Goal: Task Accomplishment & Management: Manage account settings

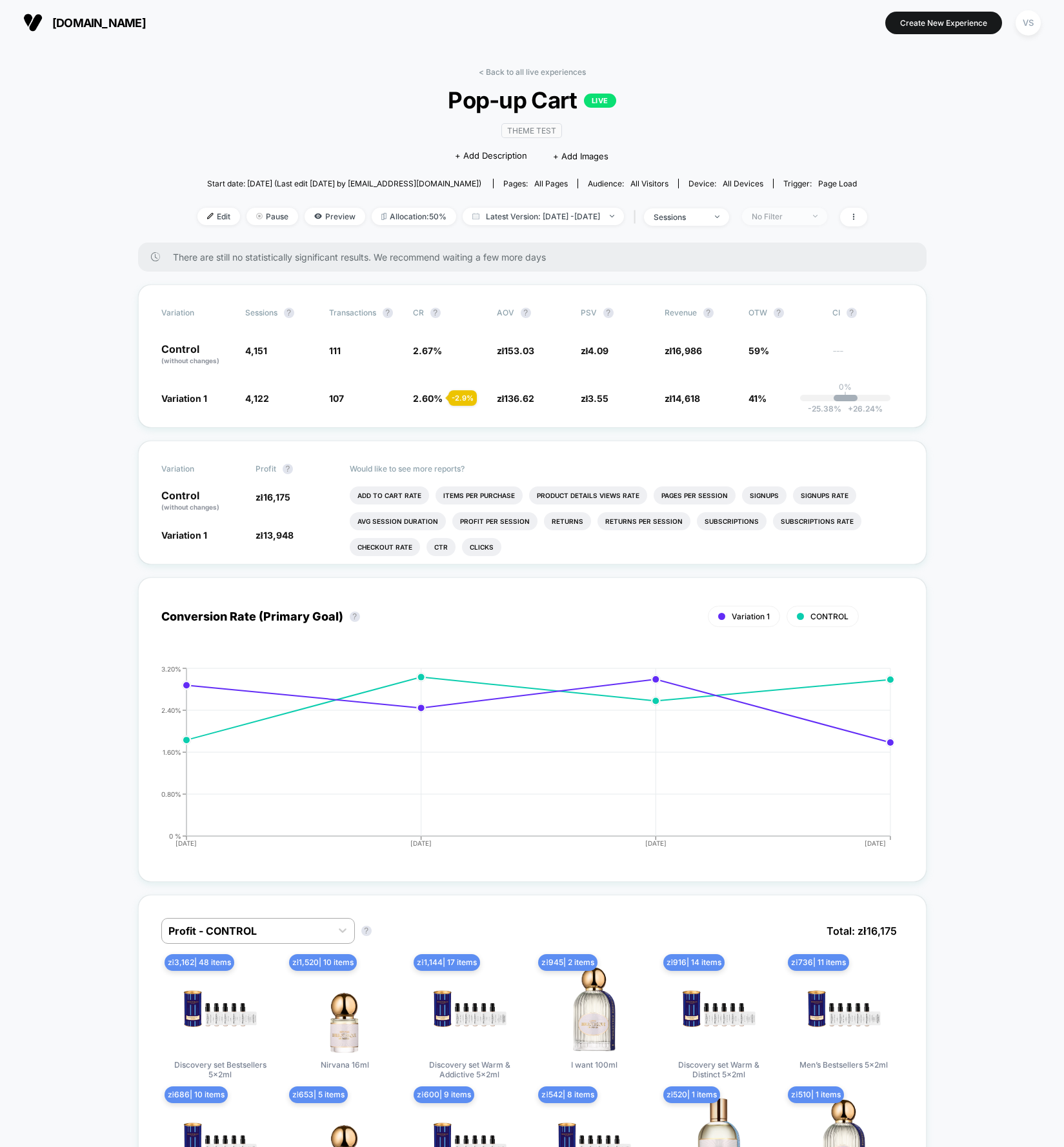
click at [812, 220] on span "No Filter" at bounding box center [785, 217] width 85 height 18
click at [775, 255] on div "Mobile Visitors ? Desktop Visitors ? Returning Visitors ? New Visitors ? No Fil…" at bounding box center [804, 335] width 158 height 197
click at [776, 262] on span "Mobile Visitors" at bounding box center [796, 263] width 62 height 11
click at [790, 402] on button "Save" at bounding box center [804, 403] width 118 height 22
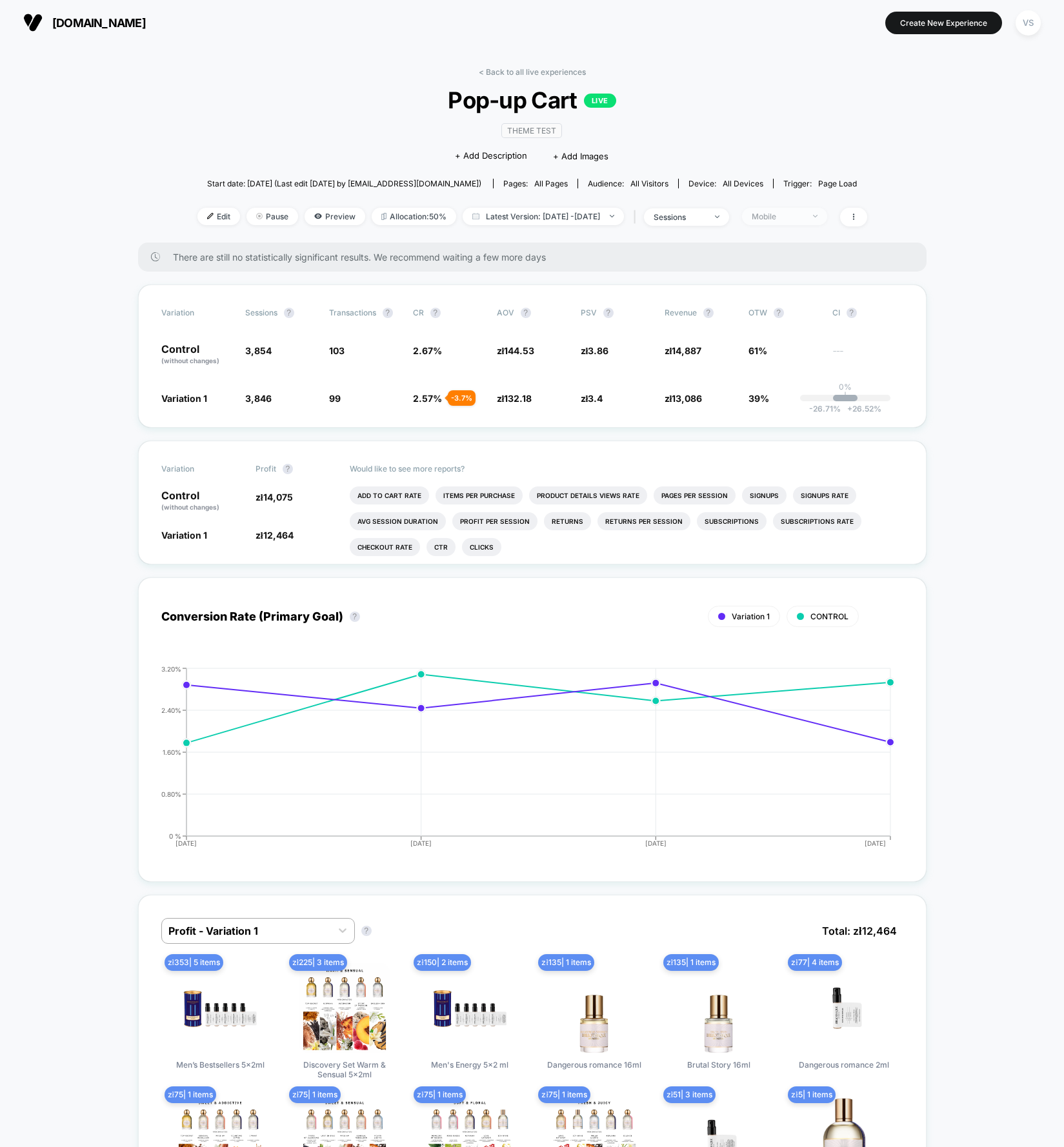
click at [828, 218] on span "Mobile" at bounding box center [785, 217] width 85 height 18
click at [798, 286] on span "Desktop Visitors" at bounding box center [800, 289] width 69 height 11
click at [782, 405] on button "Save" at bounding box center [804, 403] width 118 height 22
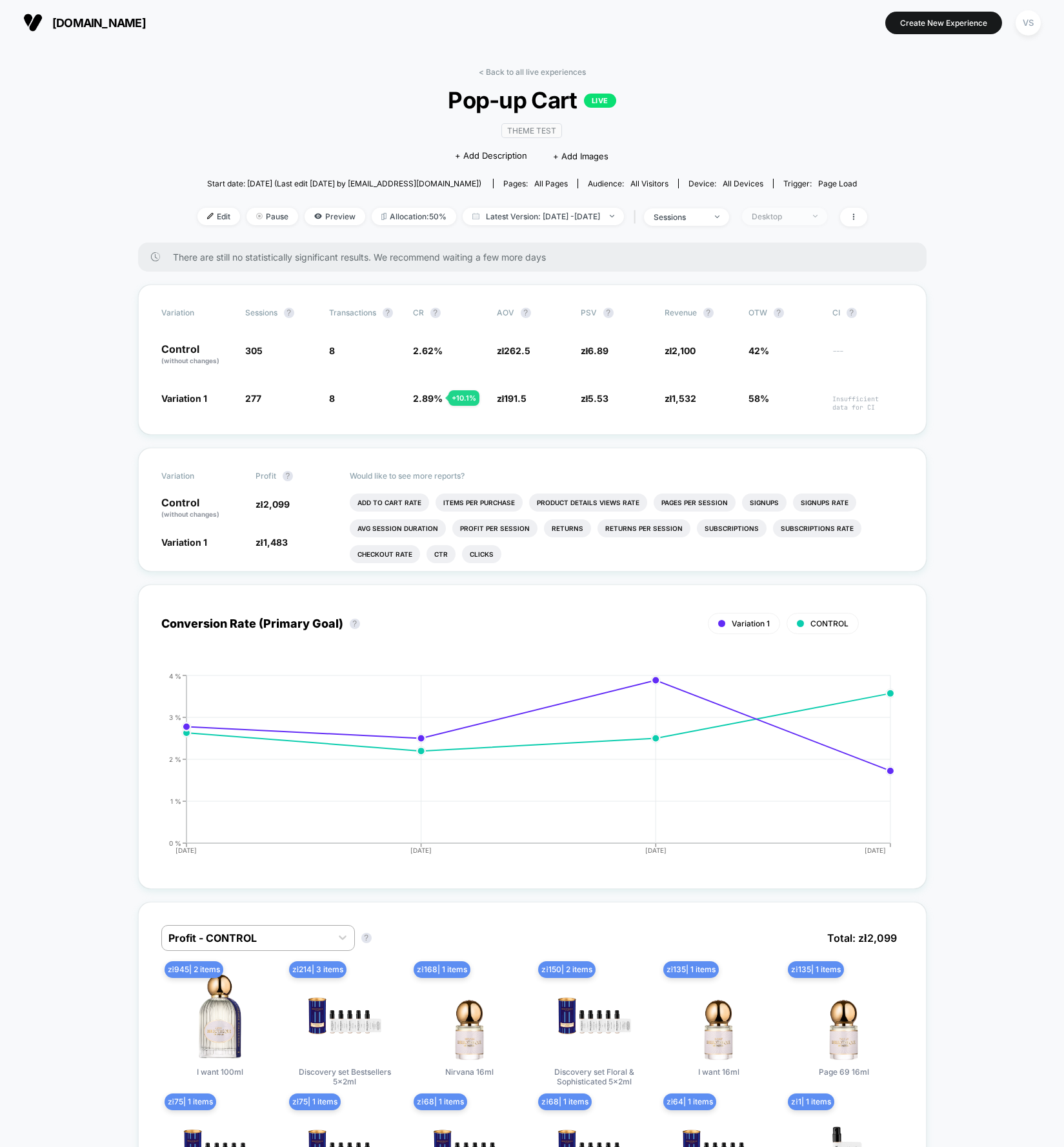
click at [789, 217] on div "Desktop" at bounding box center [778, 217] width 52 height 10
click at [773, 313] on span "Returning Visitors" at bounding box center [803, 315] width 75 height 11
click at [781, 413] on button "Save" at bounding box center [804, 403] width 118 height 22
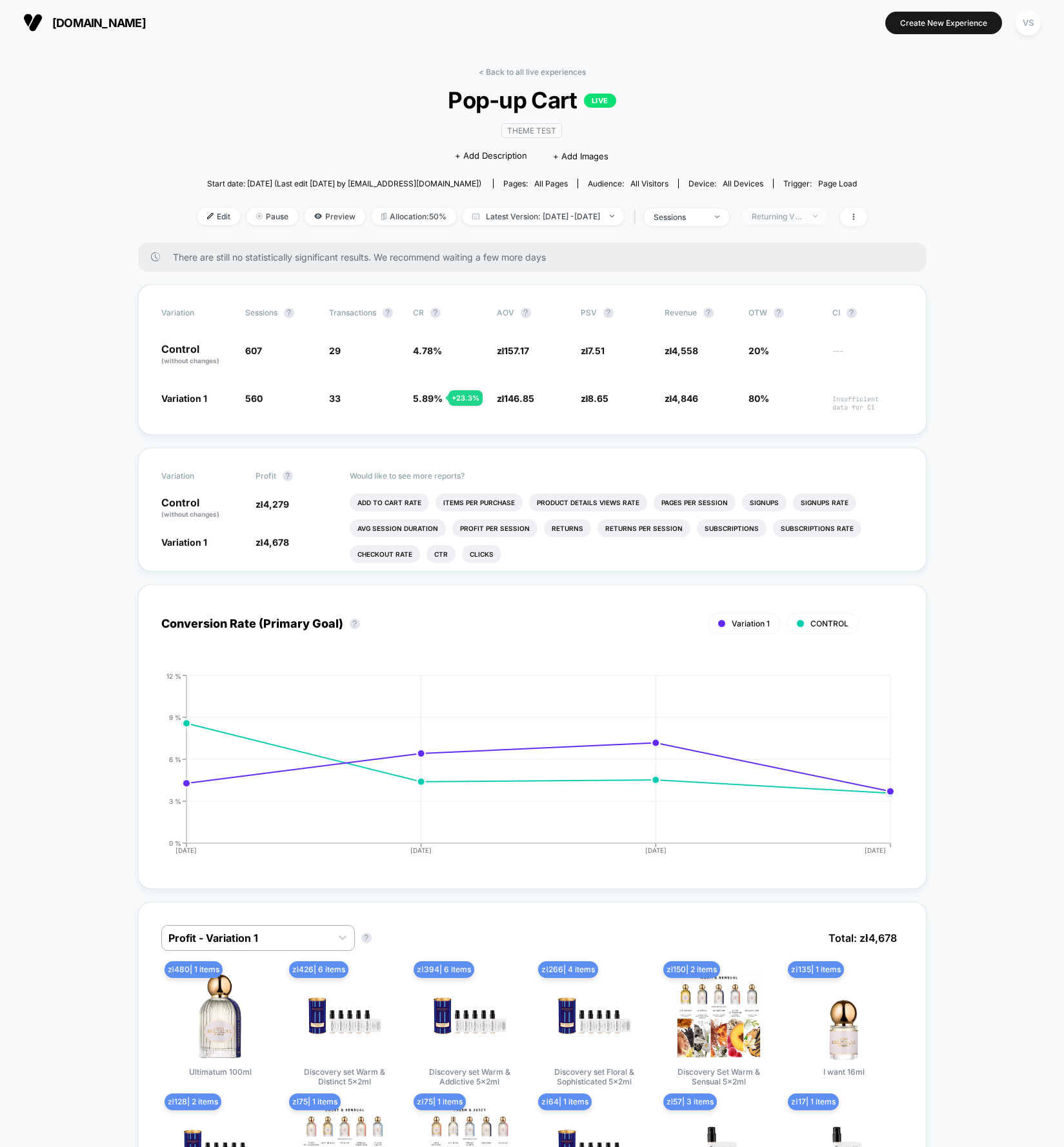
click at [804, 219] on div "Returning Visitors" at bounding box center [778, 217] width 52 height 10
click at [799, 335] on span "New Visitors" at bounding box center [792, 340] width 53 height 11
click at [798, 398] on button "Save" at bounding box center [804, 403] width 118 height 22
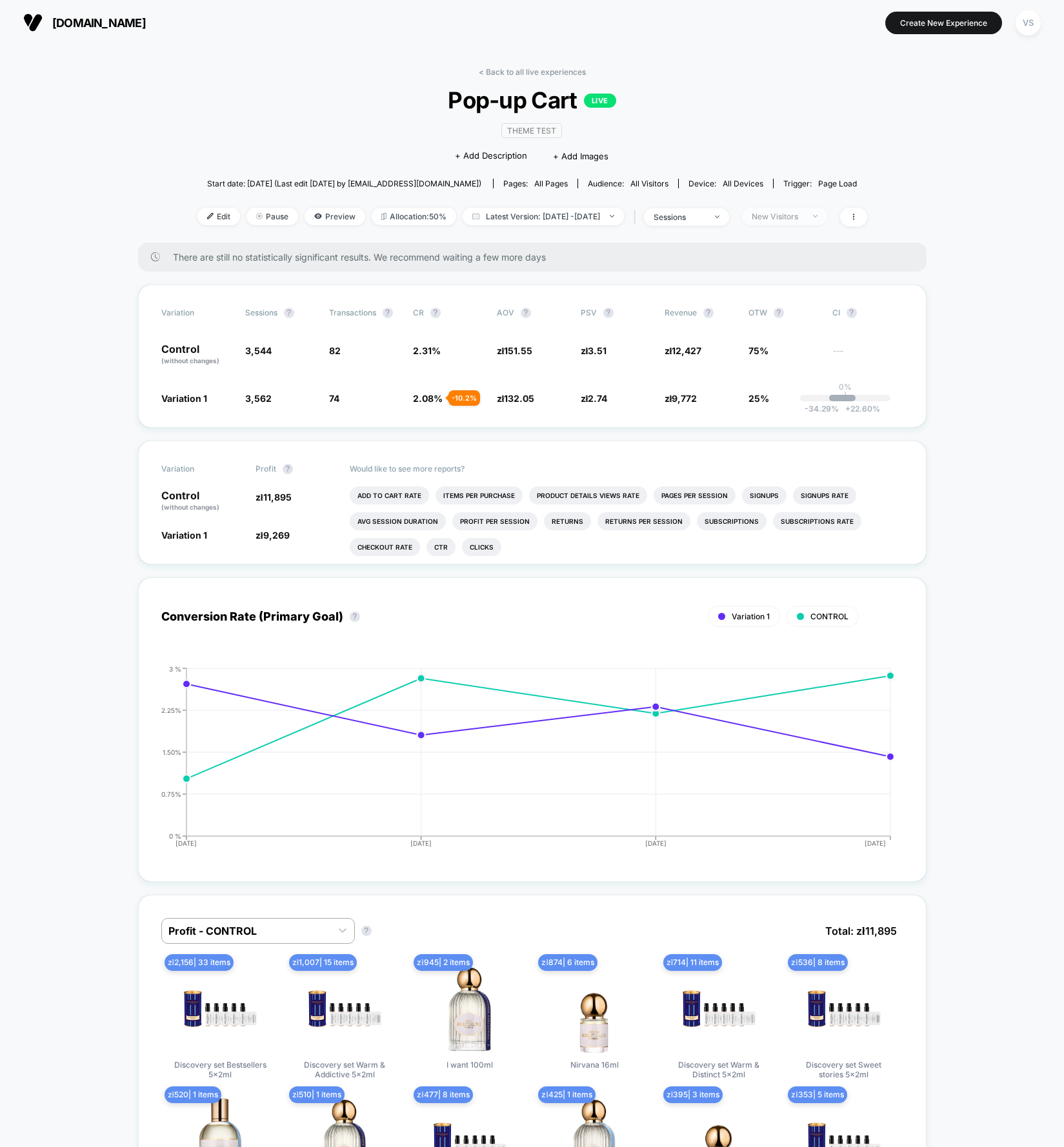
click at [804, 213] on div "New Visitors" at bounding box center [778, 217] width 52 height 10
click at [766, 366] on span "No Filter" at bounding box center [784, 367] width 35 height 11
click at [781, 404] on button "Save" at bounding box center [804, 403] width 118 height 22
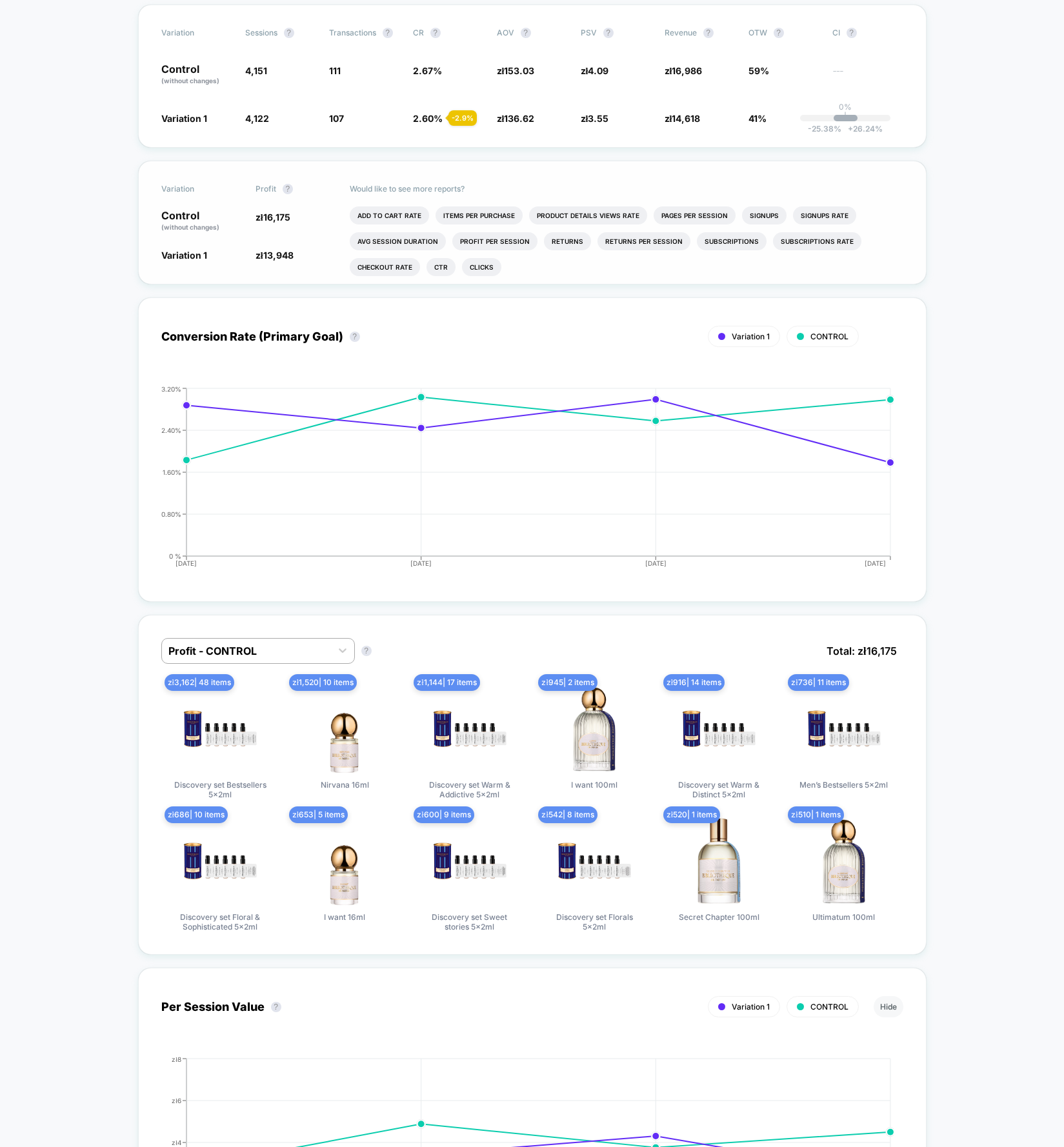
scroll to position [153, 0]
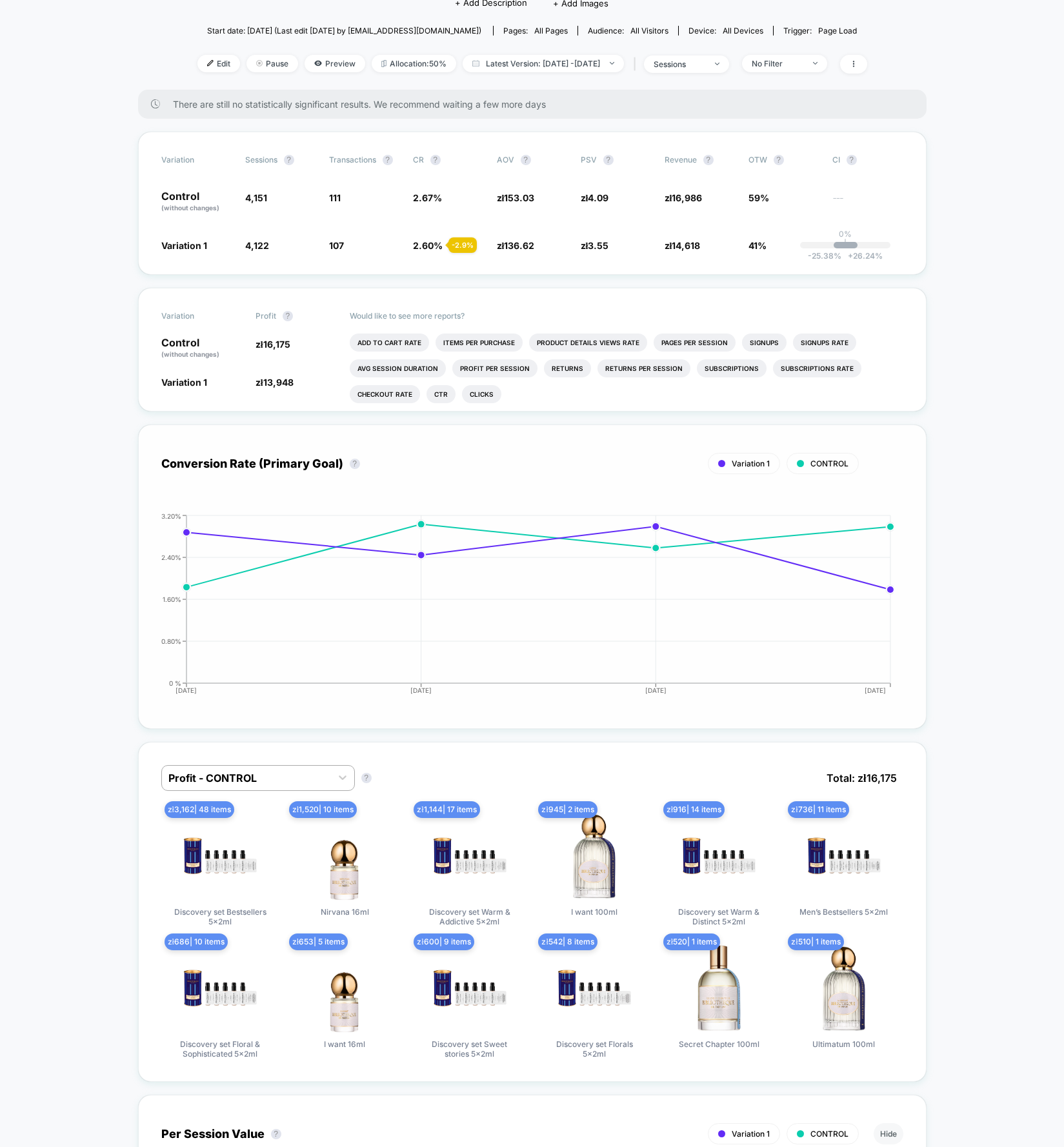
click at [261, 456] on div "Variation 1 CONTROL" at bounding box center [511, 464] width 698 height 22
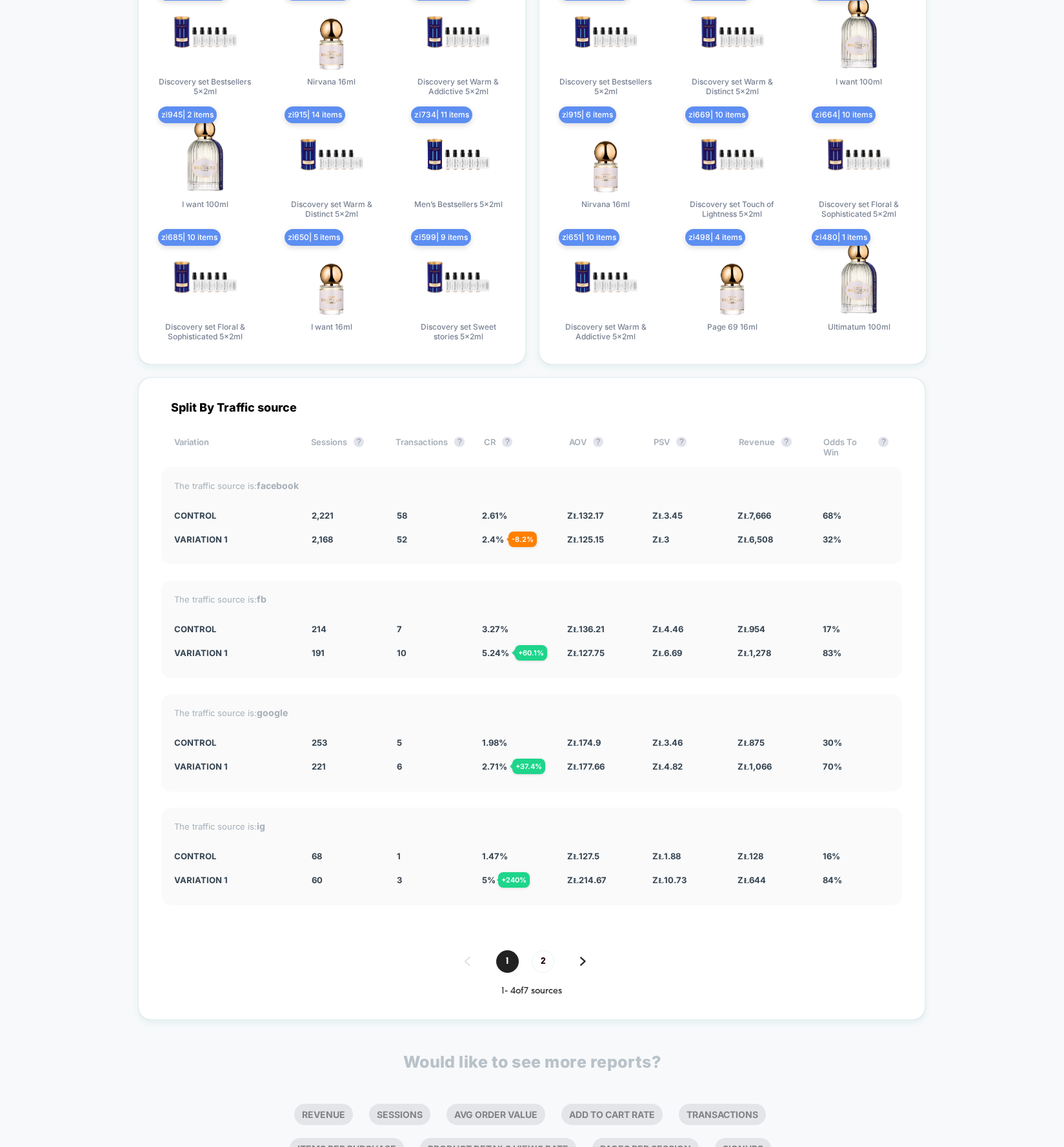
scroll to position [2110, 0]
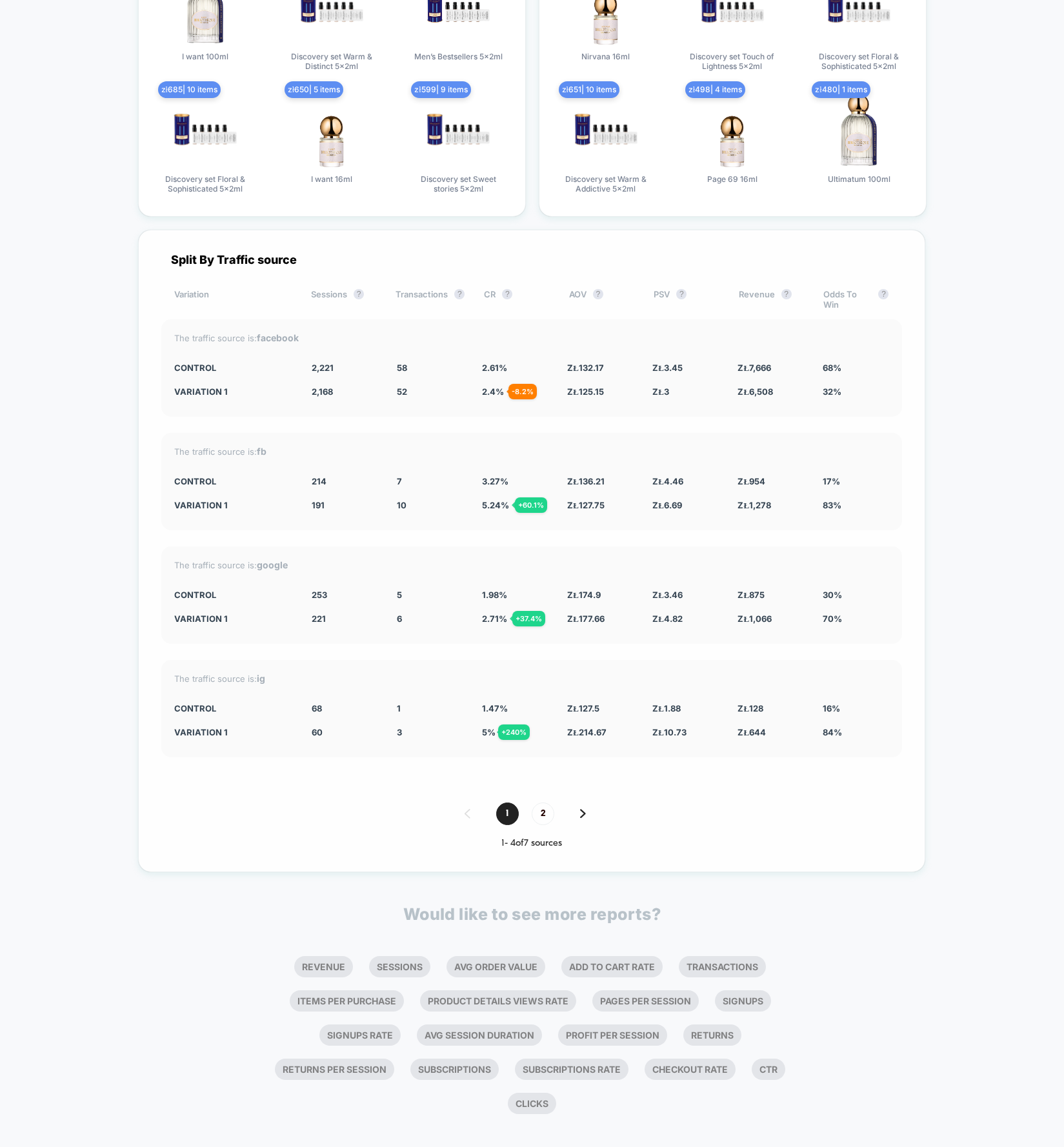
click at [247, 838] on div "1 - 4 of 7 sources" at bounding box center [532, 843] width 741 height 11
click at [492, 289] on div "CR ?" at bounding box center [517, 299] width 65 height 21
click at [546, 804] on span "2" at bounding box center [542, 814] width 23 height 23
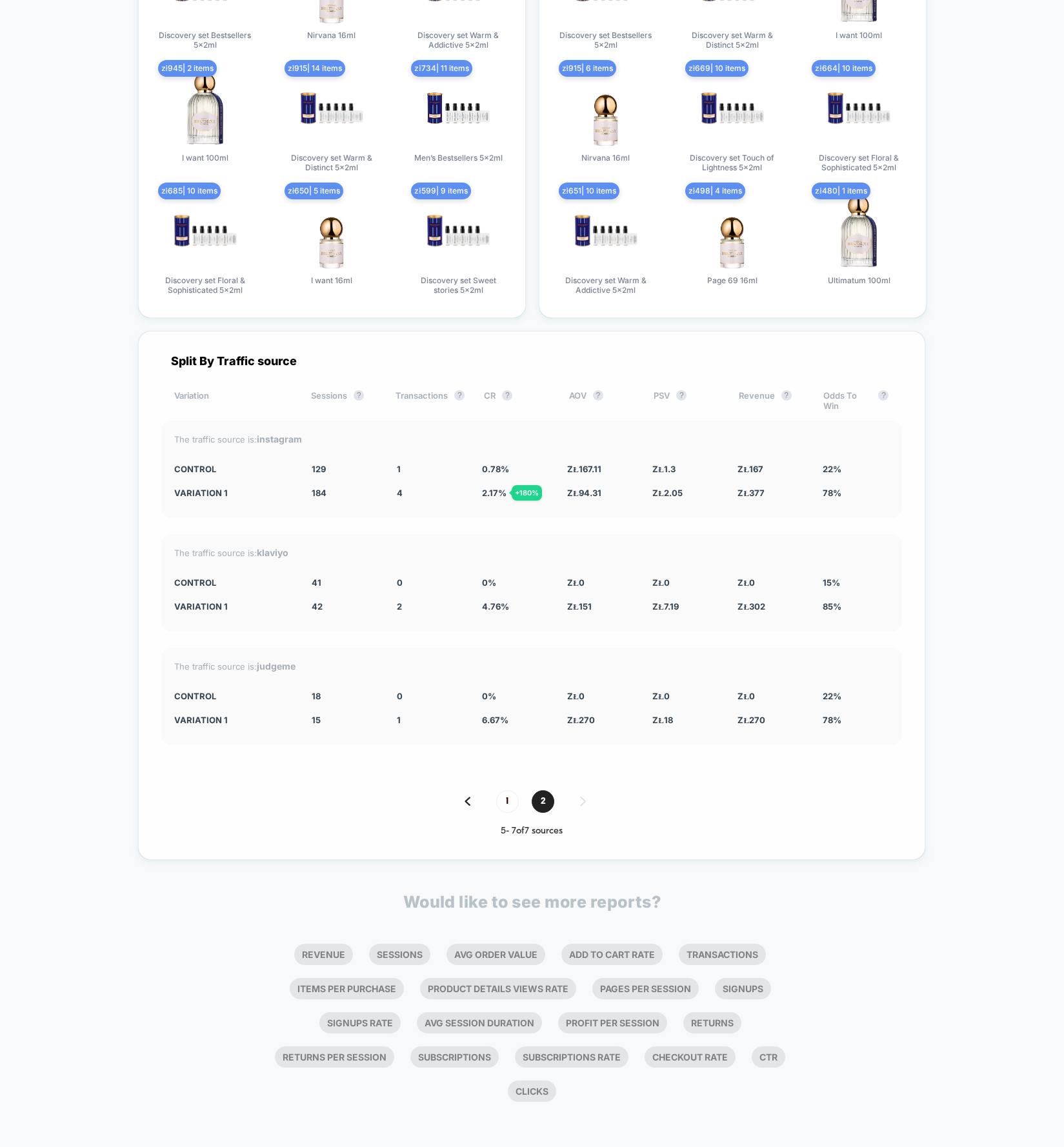
scroll to position [1998, 0]
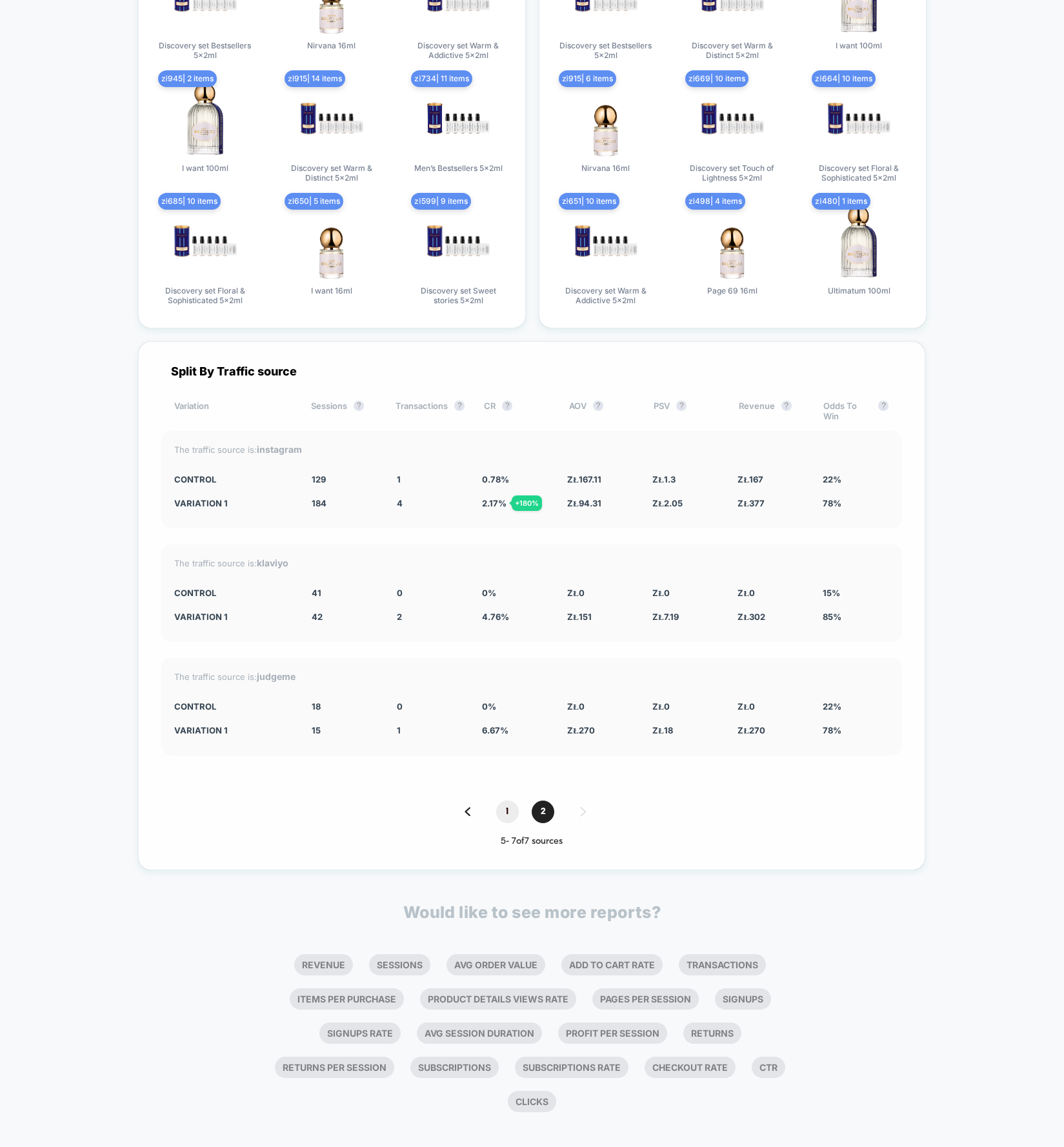
click at [506, 801] on span "1" at bounding box center [507, 812] width 23 height 23
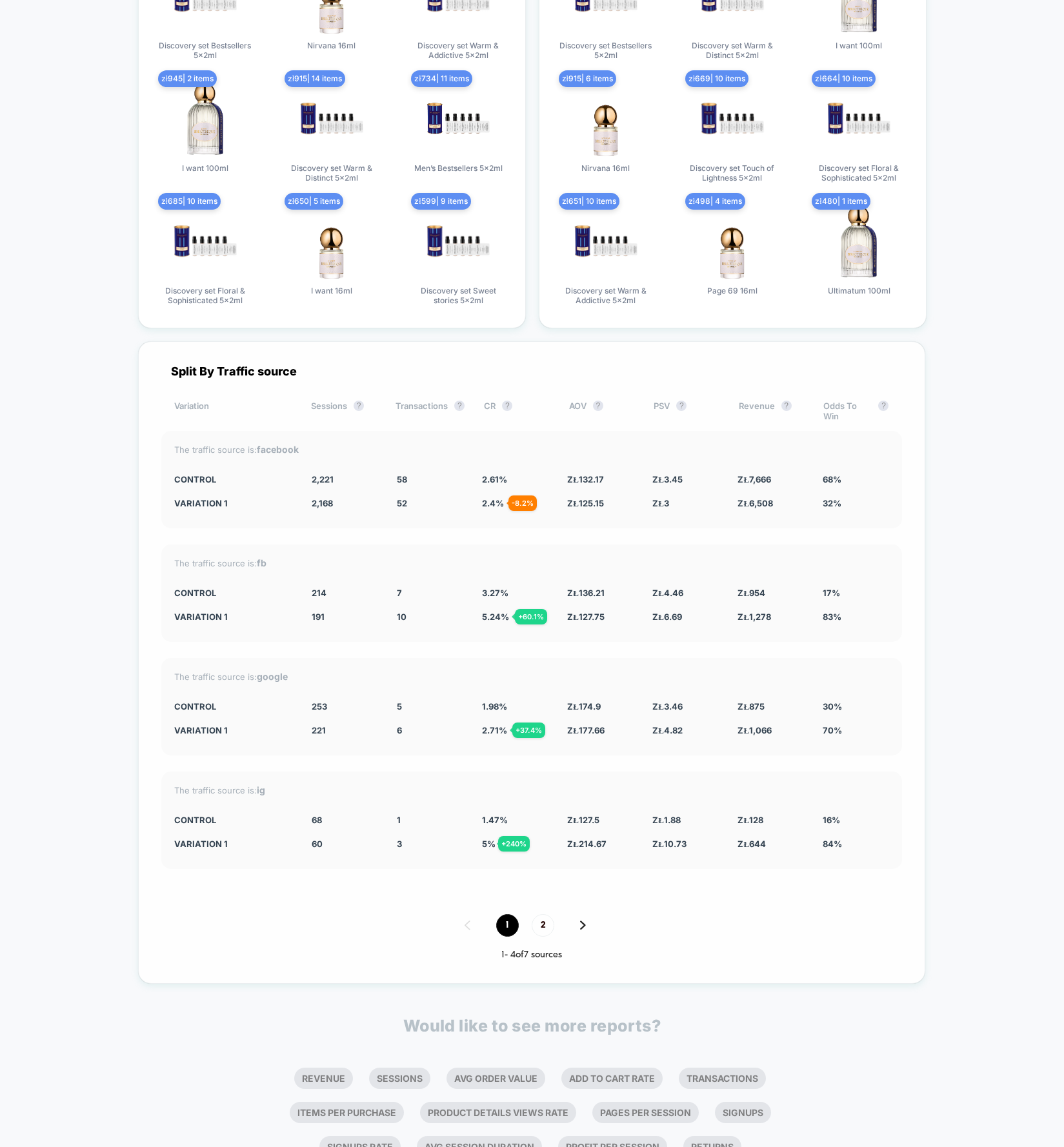
scroll to position [2110, 0]
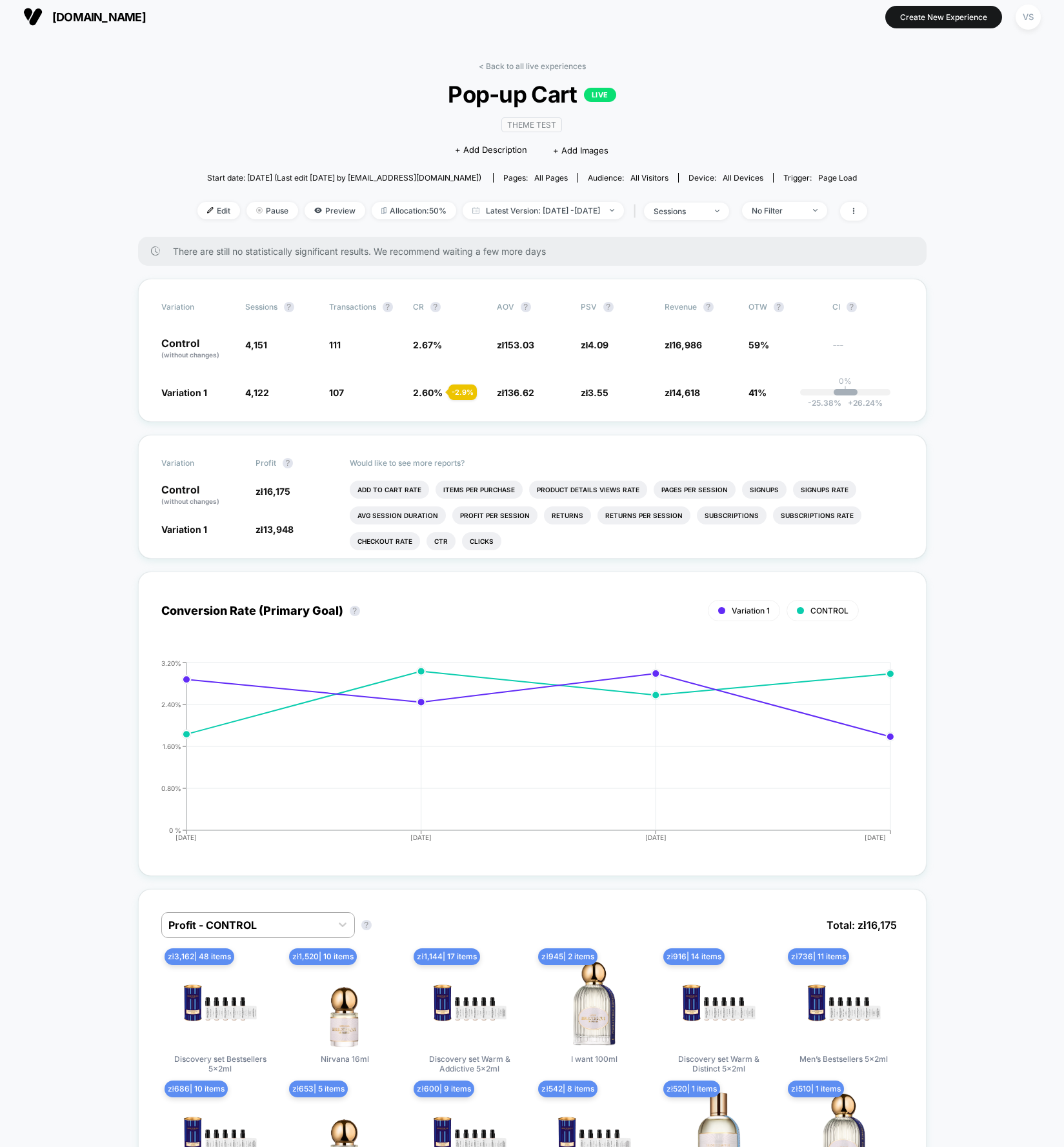
scroll to position [0, 0]
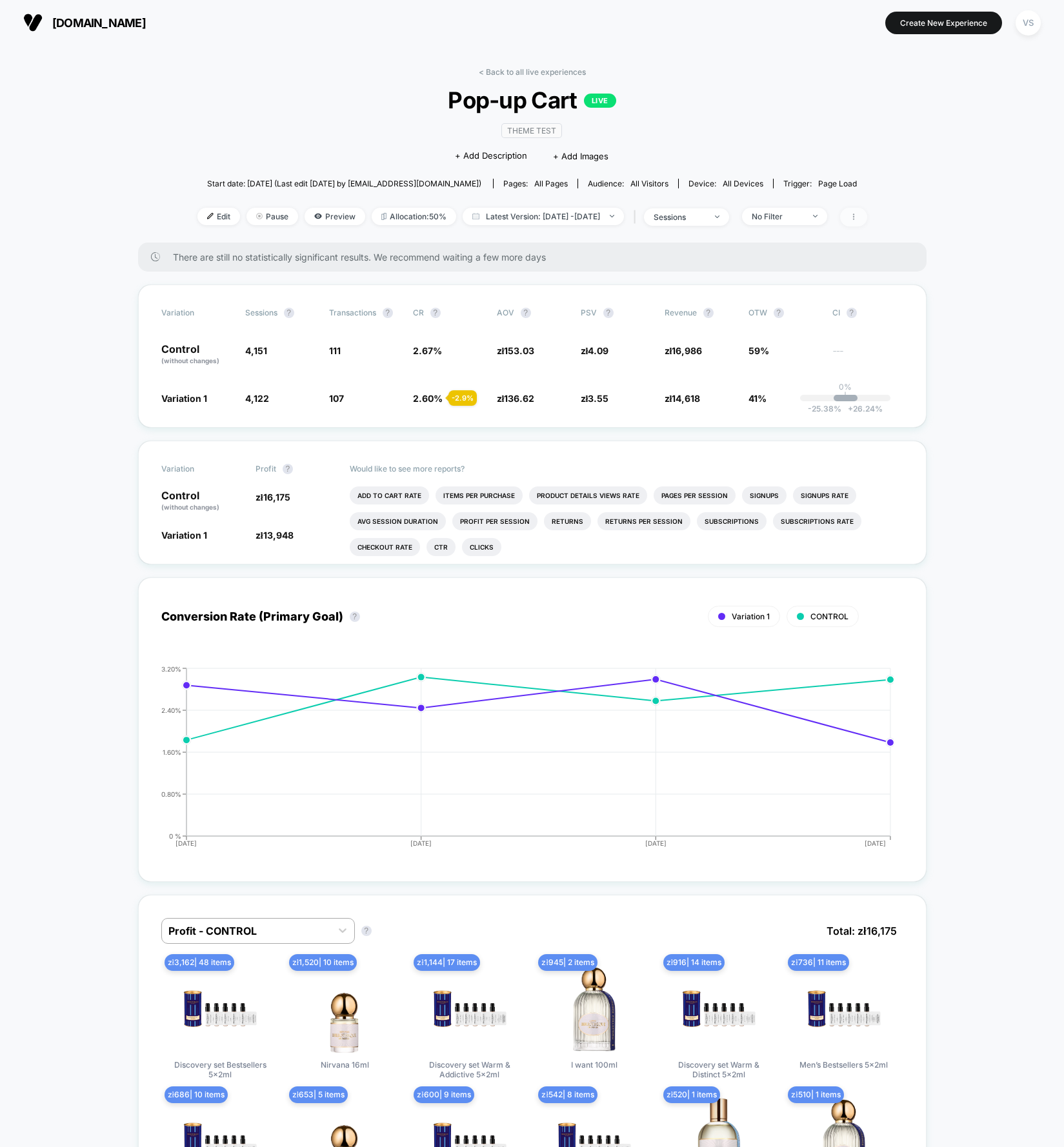
click at [858, 213] on icon at bounding box center [854, 217] width 8 height 8
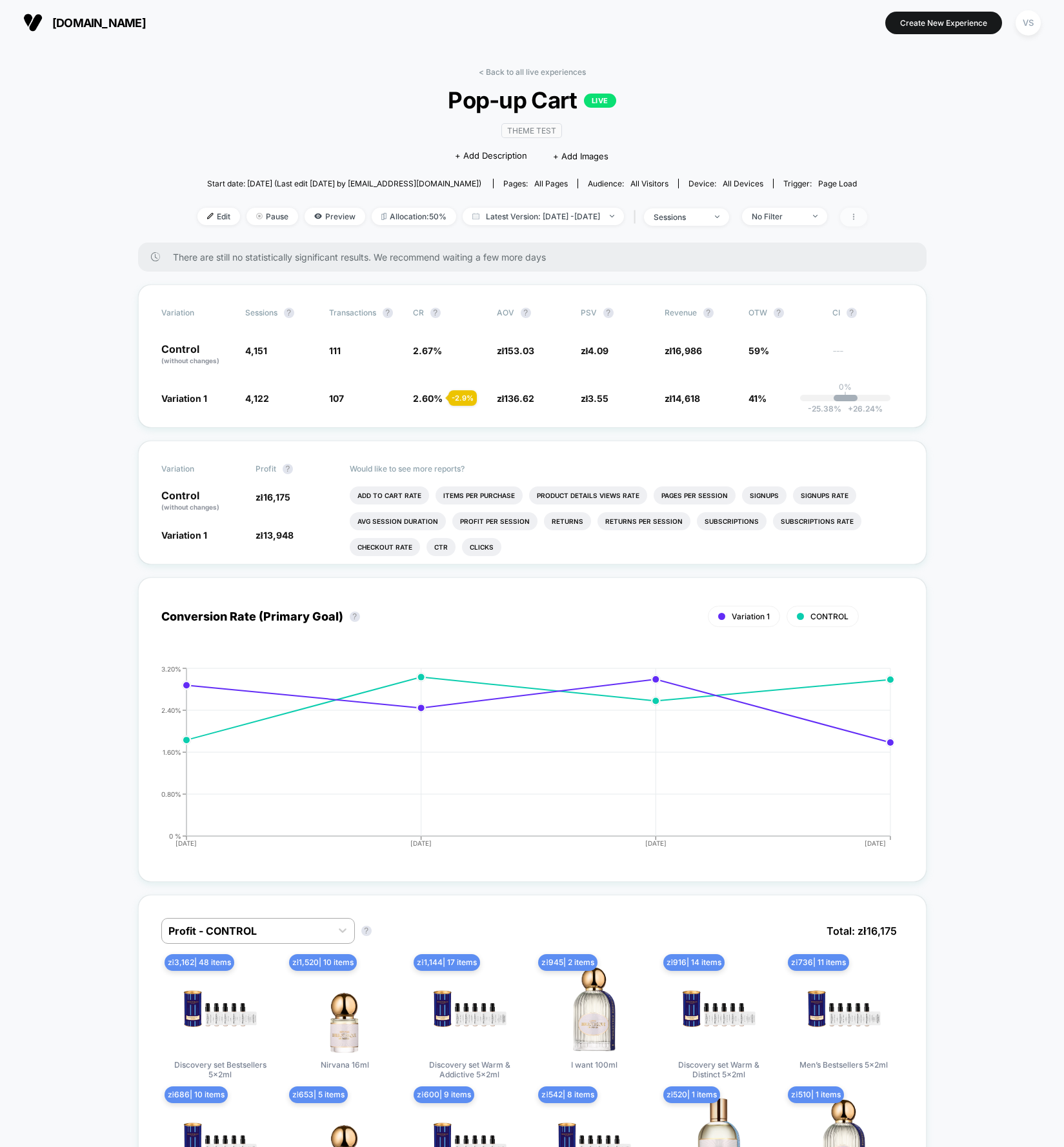
click at [868, 219] on span at bounding box center [854, 217] width 27 height 19
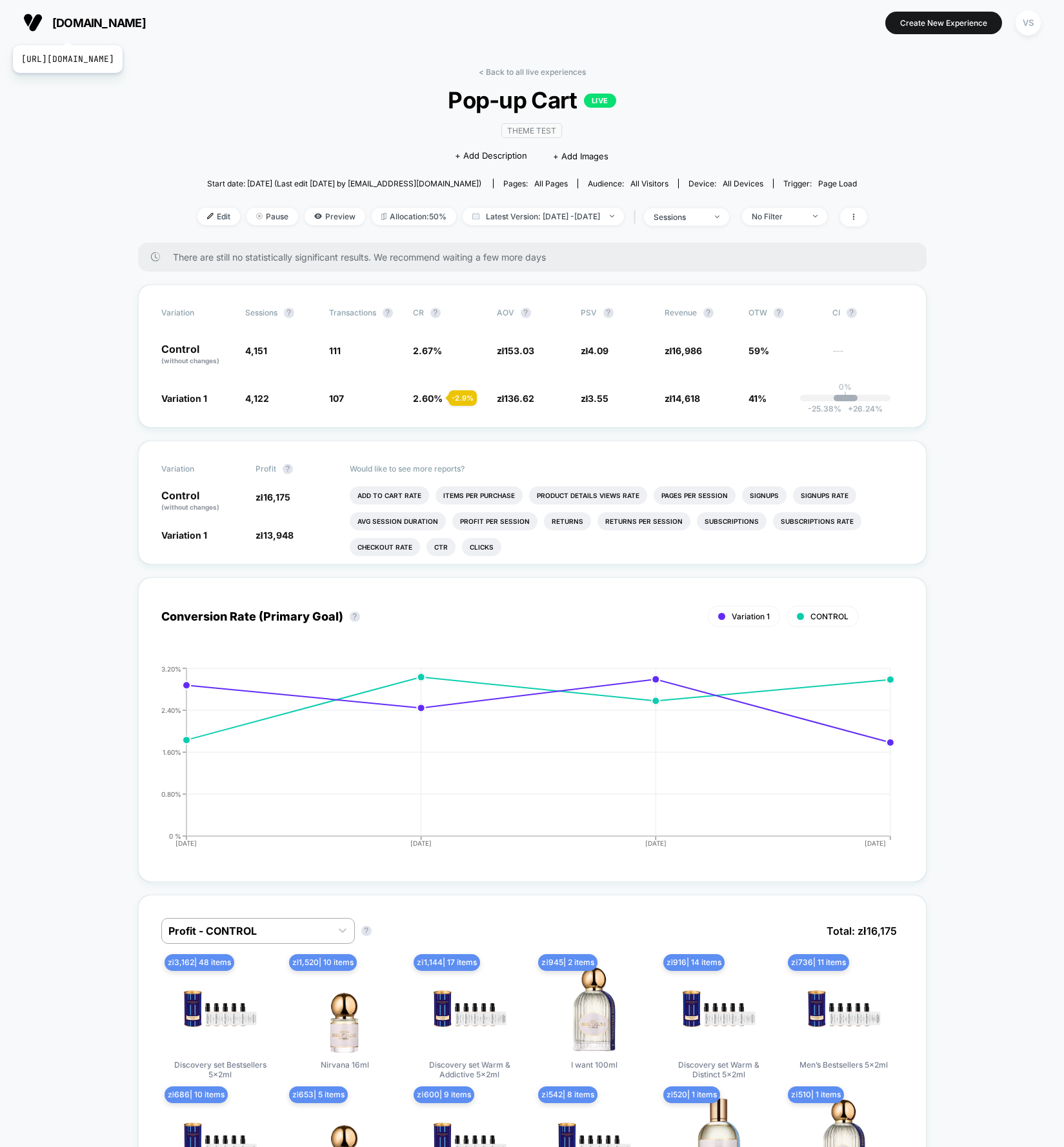
click at [107, 29] on span "[DOMAIN_NAME]" at bounding box center [98, 23] width 93 height 14
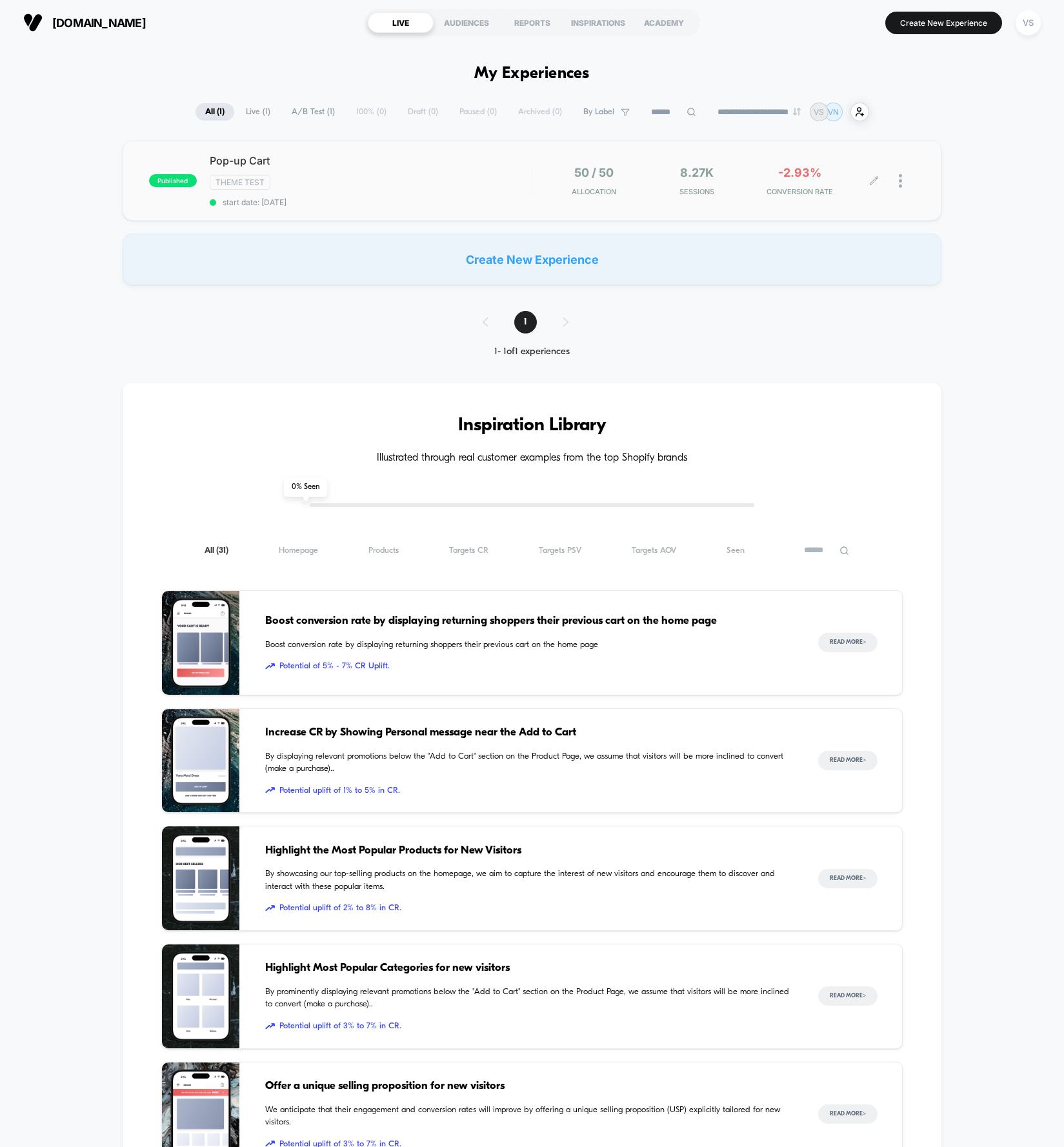
click at [907, 177] on div at bounding box center [907, 180] width 16 height 30
click at [826, 162] on div "Pause" at bounding box center [835, 167] width 116 height 29
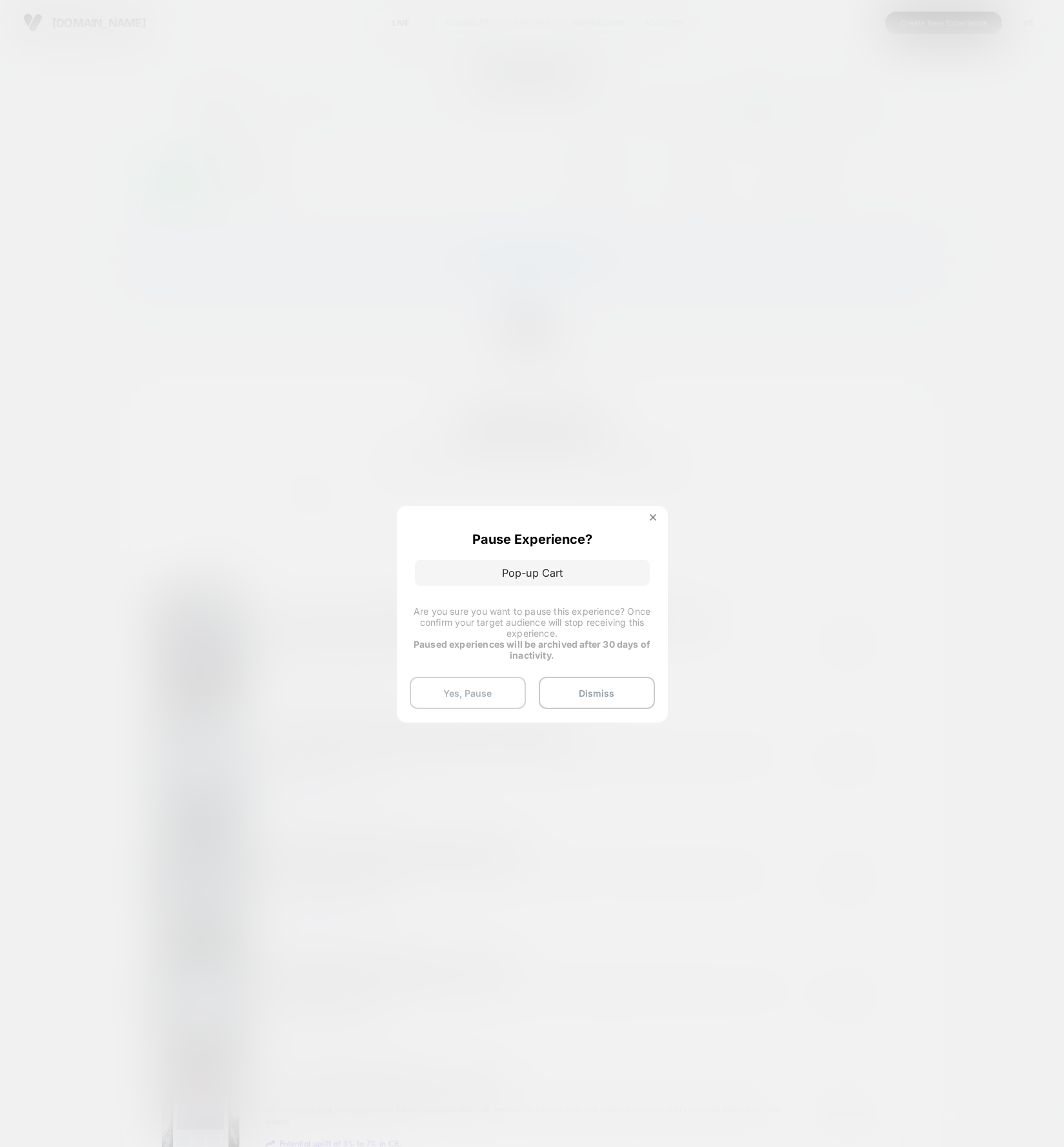
click at [496, 697] on button "Yes, Pause" at bounding box center [468, 693] width 116 height 32
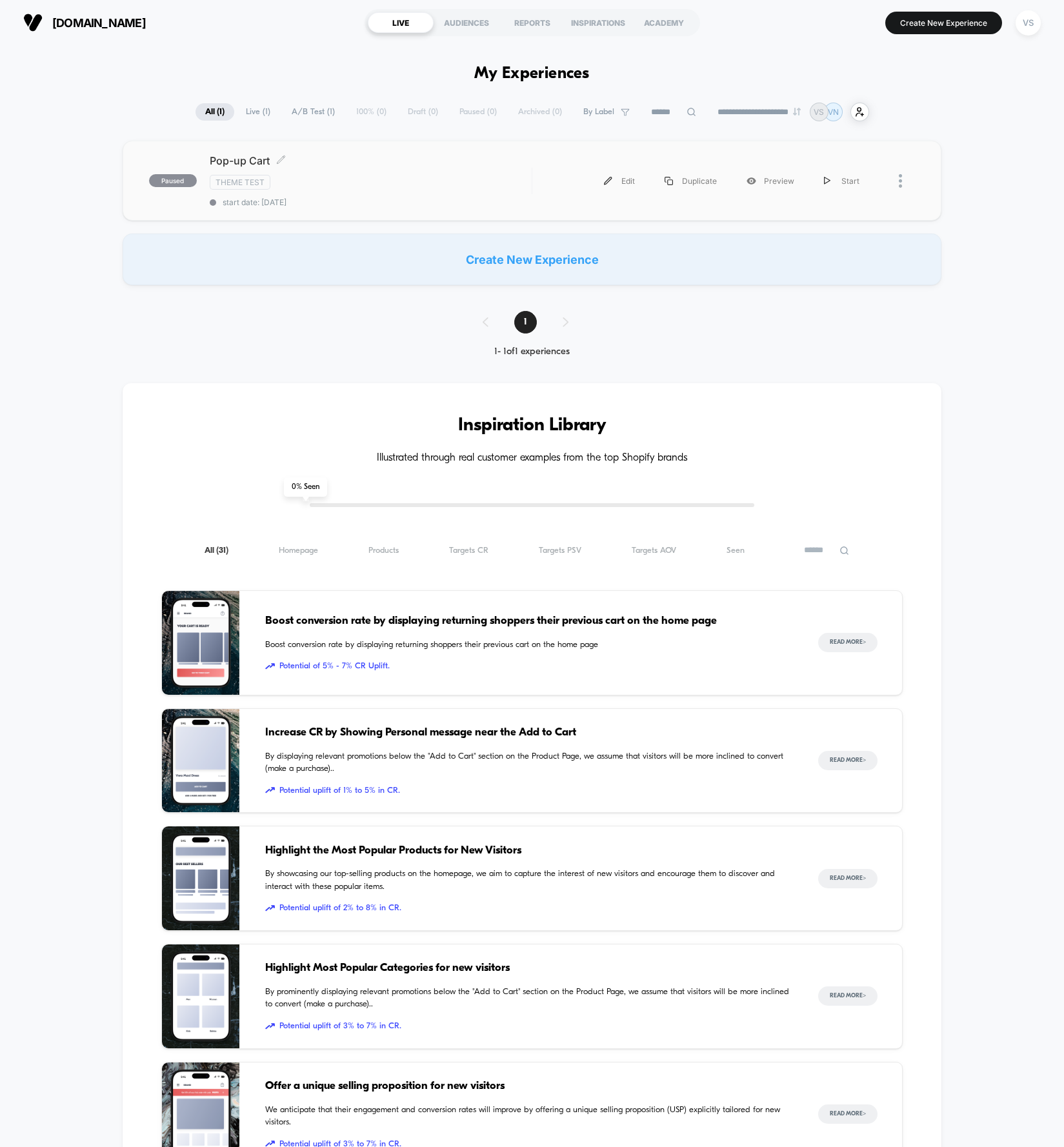
click at [241, 162] on span "Pop-up Cart Click to edit experience details" at bounding box center [371, 160] width 322 height 13
